Goal: Information Seeking & Learning: Understand process/instructions

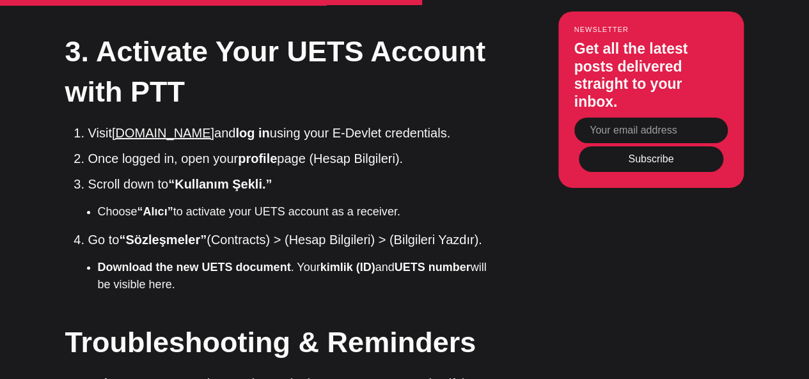
scroll to position [2135, 0]
click at [149, 139] on link "[DOMAIN_NAME]" at bounding box center [163, 132] width 102 height 14
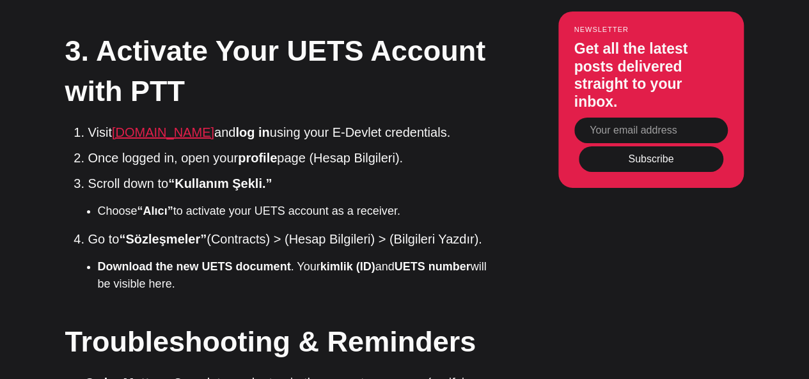
click at [184, 139] on link "[DOMAIN_NAME]" at bounding box center [163, 132] width 102 height 14
